Goal: Task Accomplishment & Management: Manage account settings

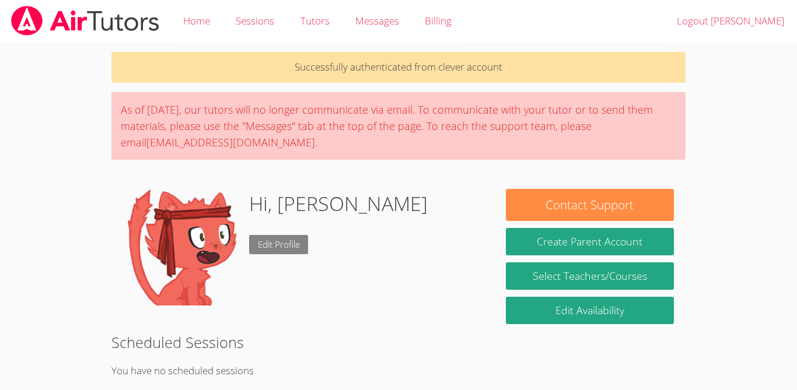
click at [270, 240] on link "Edit Profile" at bounding box center [278, 244] width 59 height 19
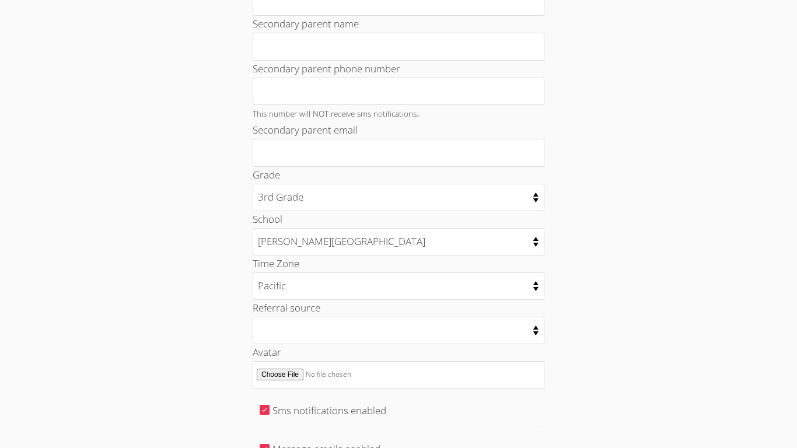
scroll to position [537, 0]
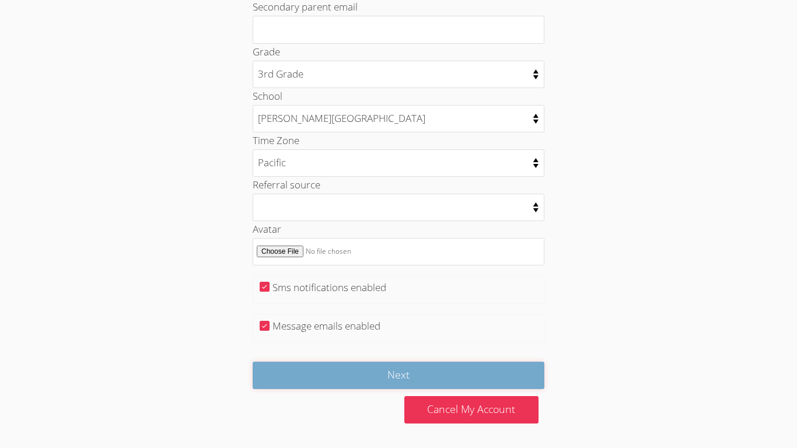
click at [469, 370] on input "Next" at bounding box center [399, 375] width 292 height 27
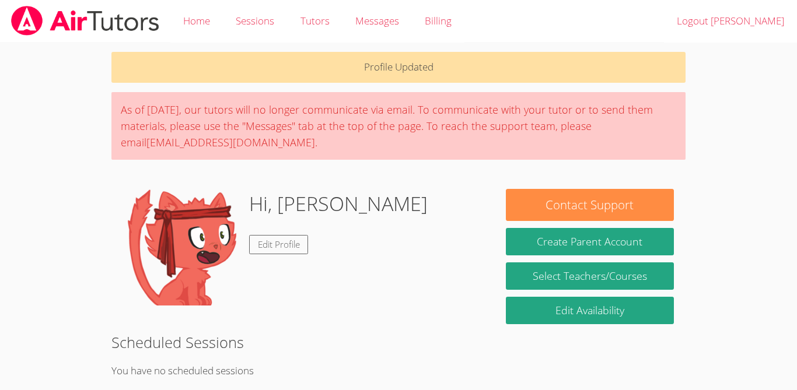
click at [186, 263] on img at bounding box center [181, 247] width 117 height 117
